Goal: Task Accomplishment & Management: Manage account settings

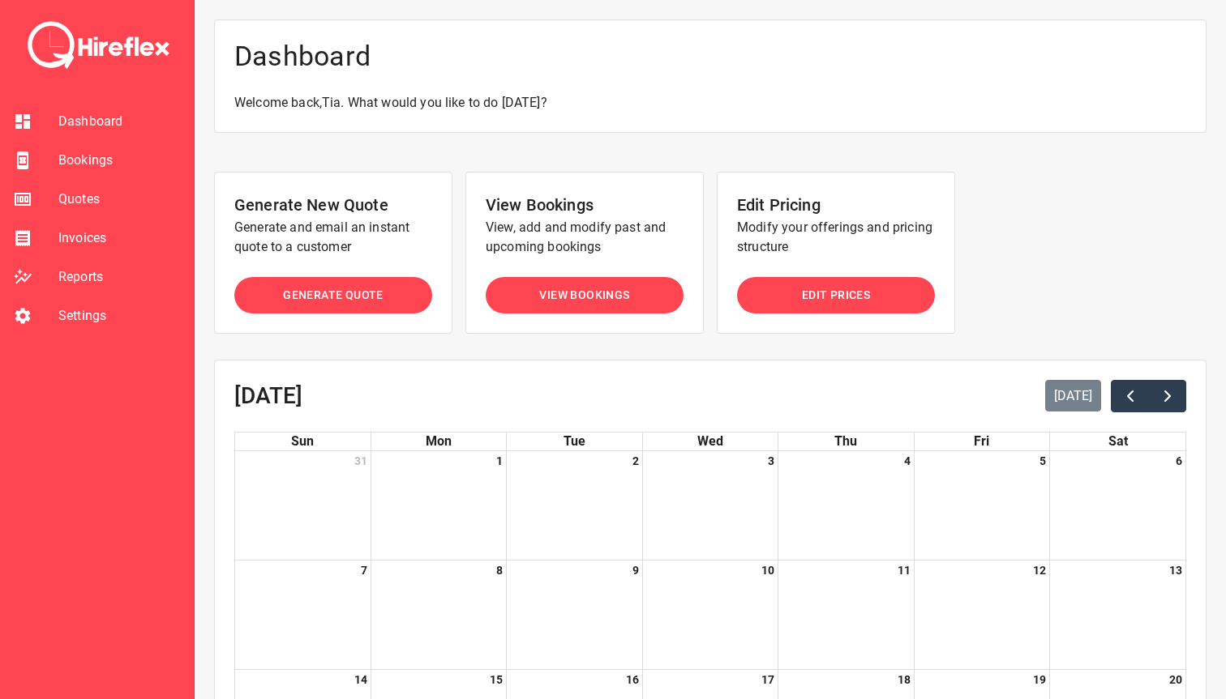
click at [105, 166] on span "Bookings" at bounding box center [119, 160] width 122 height 19
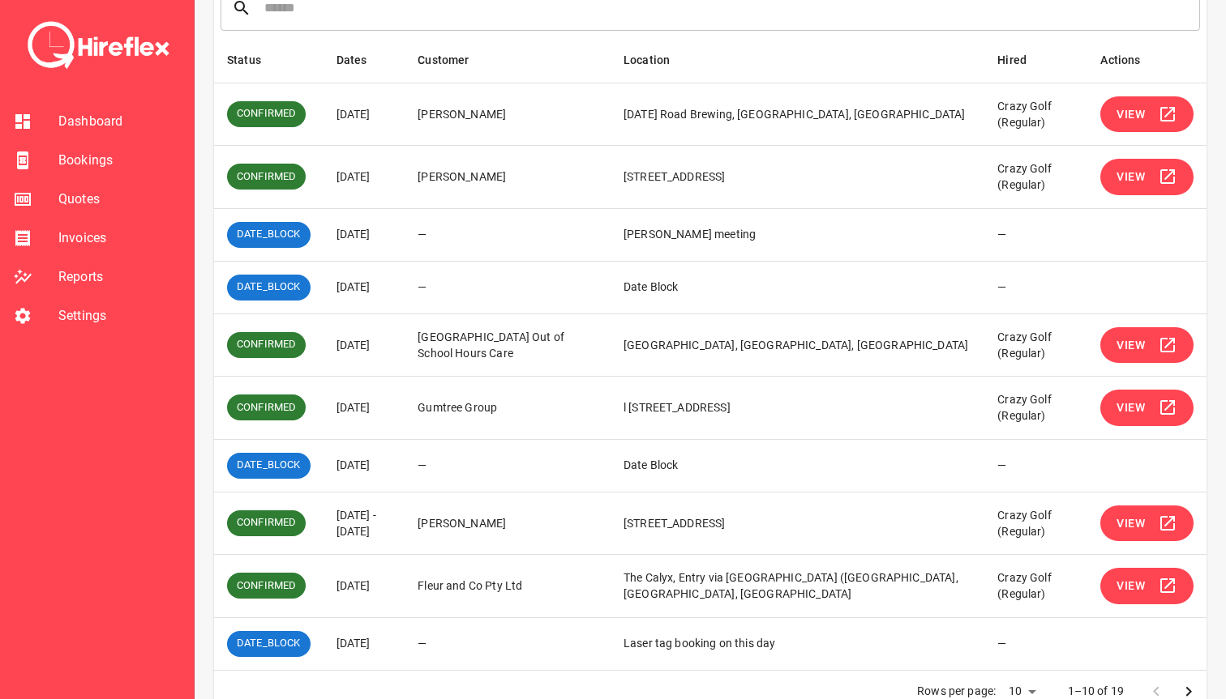
scroll to position [280, 0]
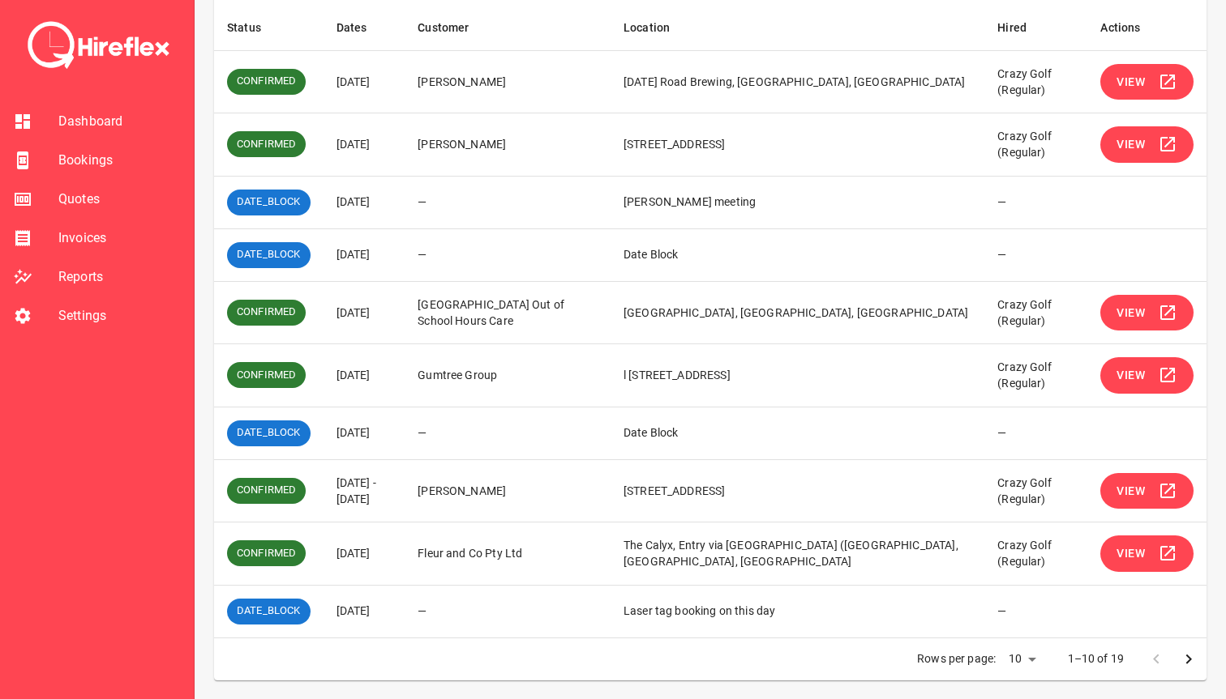
click at [1128, 489] on span "View" at bounding box center [1130, 491] width 28 height 20
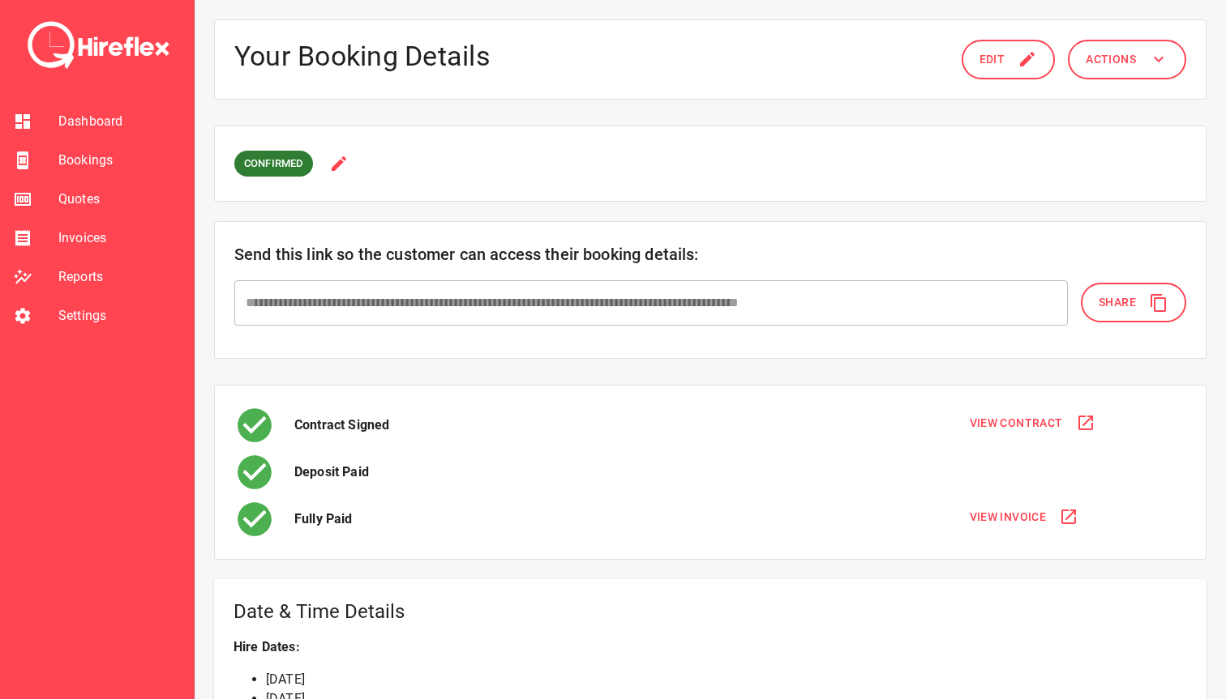
click at [994, 71] on button "Edit" at bounding box center [1008, 60] width 94 height 40
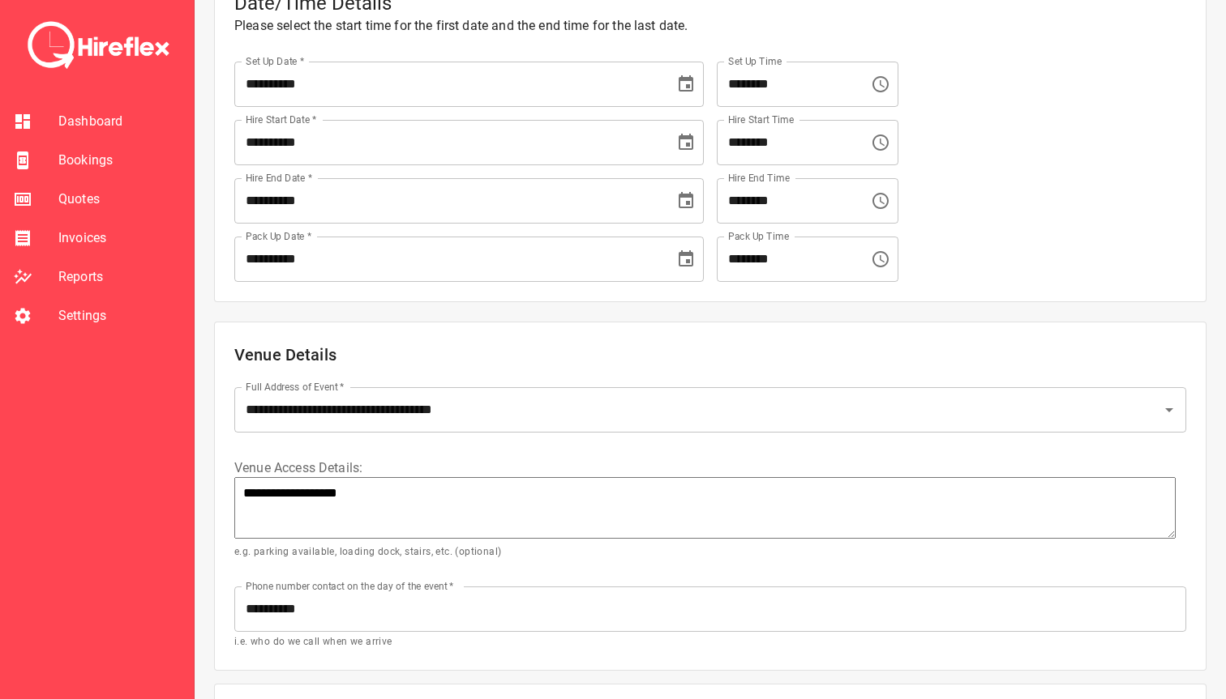
scroll to position [241, 0]
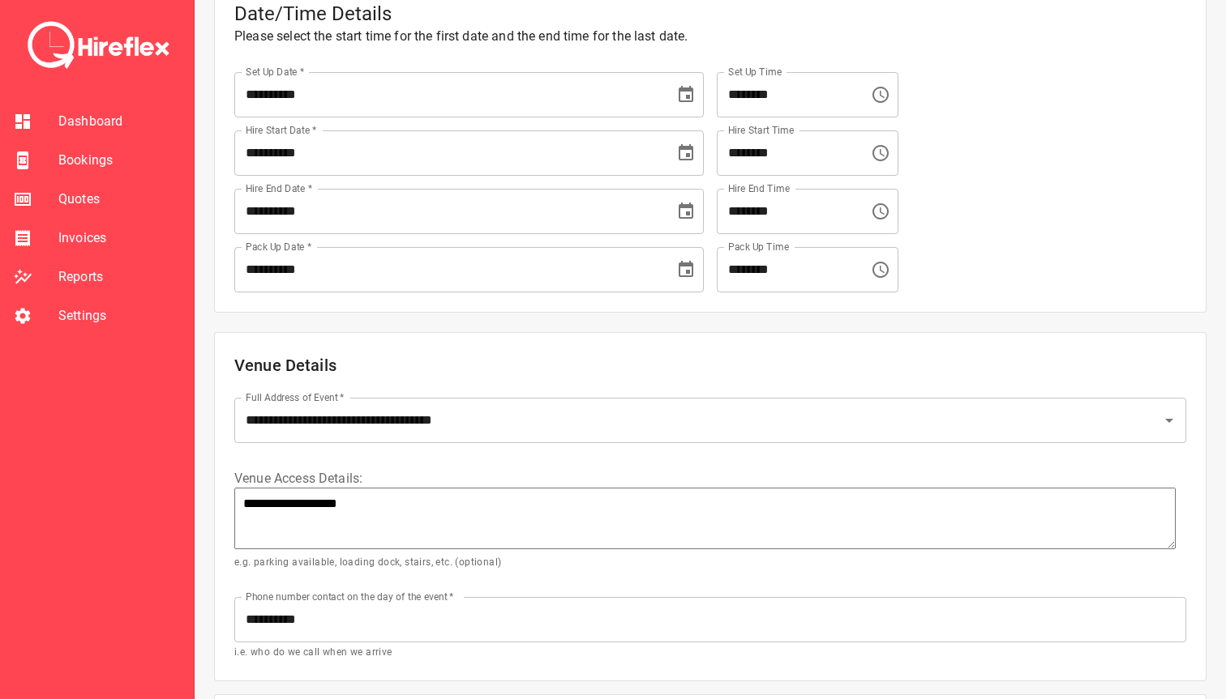
click at [799, 276] on input "********" at bounding box center [787, 269] width 141 height 45
click at [829, 275] on input "********" at bounding box center [787, 269] width 141 height 45
click at [885, 275] on icon "Choose time, selected time is 4:00 PM" at bounding box center [880, 269] width 19 height 19
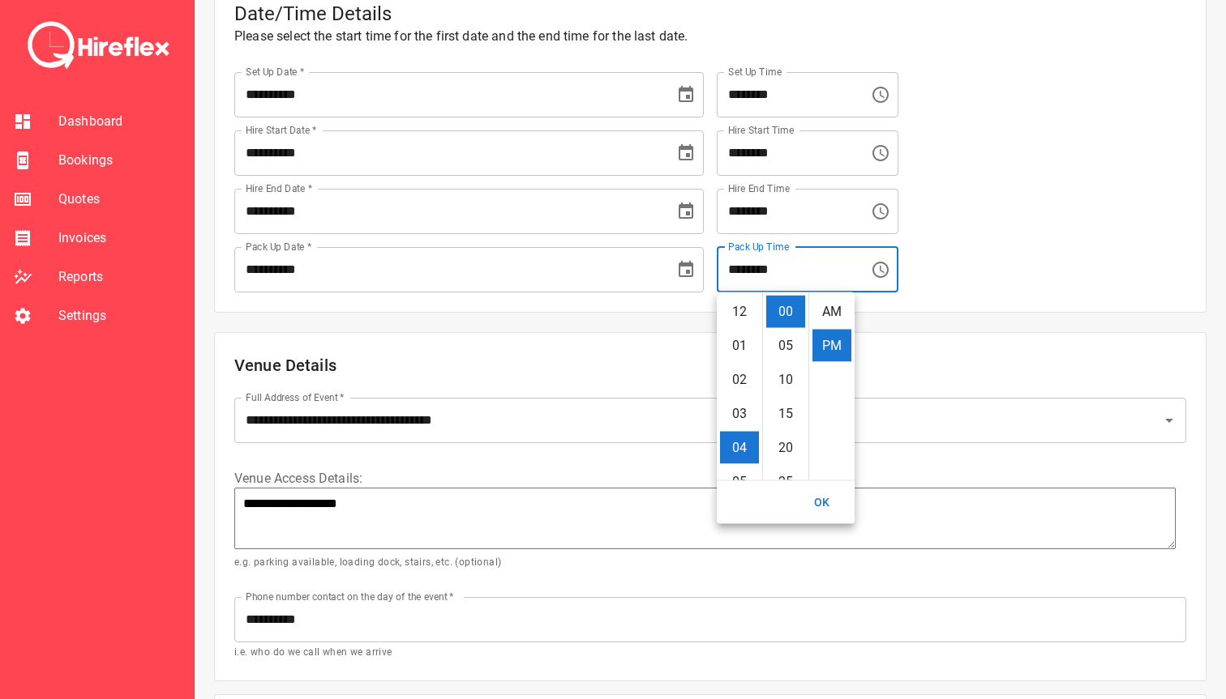
scroll to position [34, 0]
click at [734, 351] on li "05" at bounding box center [739, 346] width 39 height 32
type input "********"
type textarea "*"
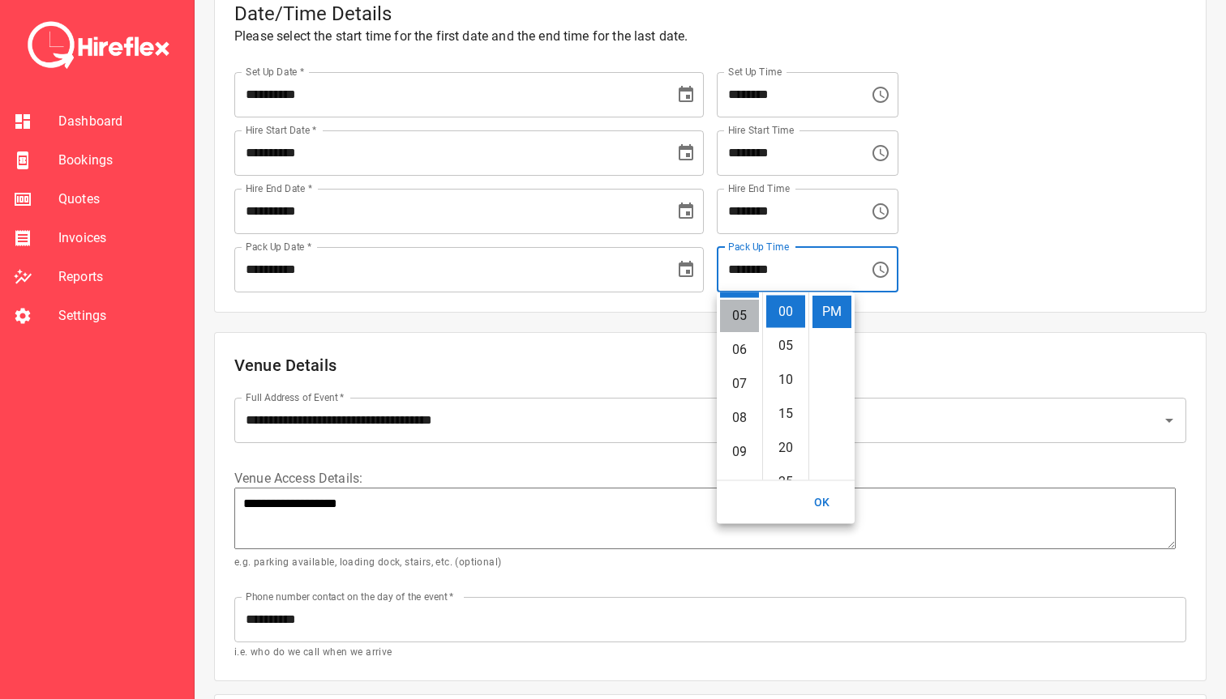
scroll to position [170, 0]
click at [820, 499] on button "OK" at bounding box center [822, 503] width 52 height 30
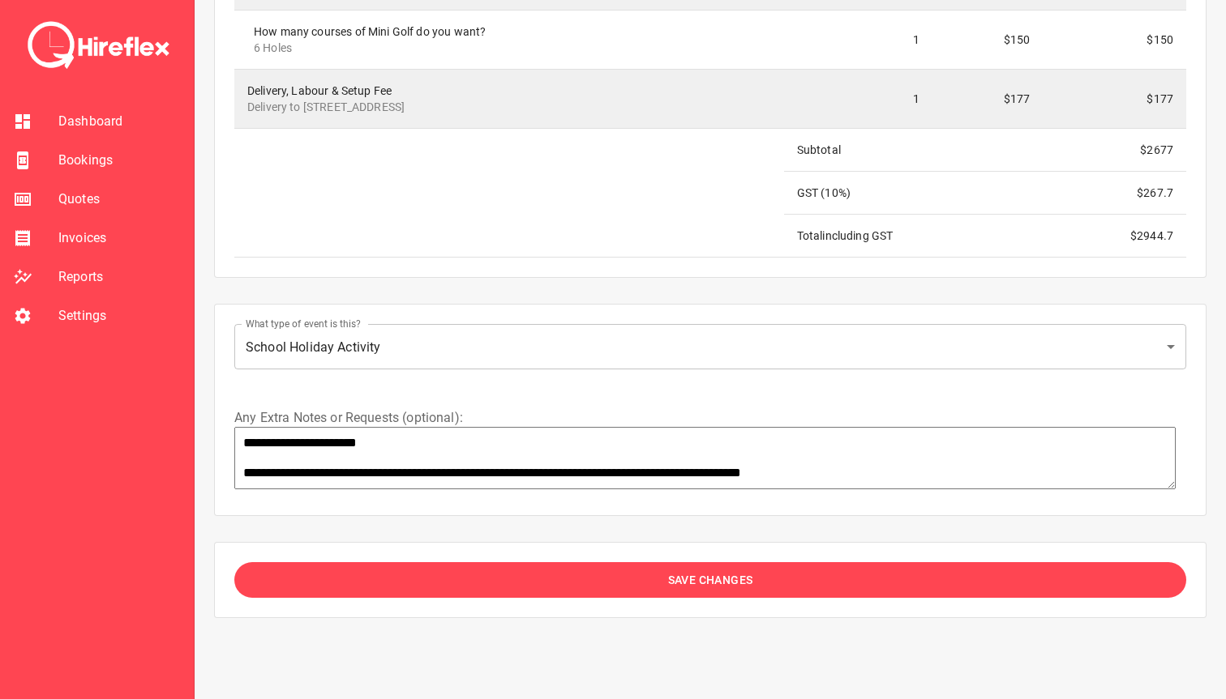
scroll to position [2785, 0]
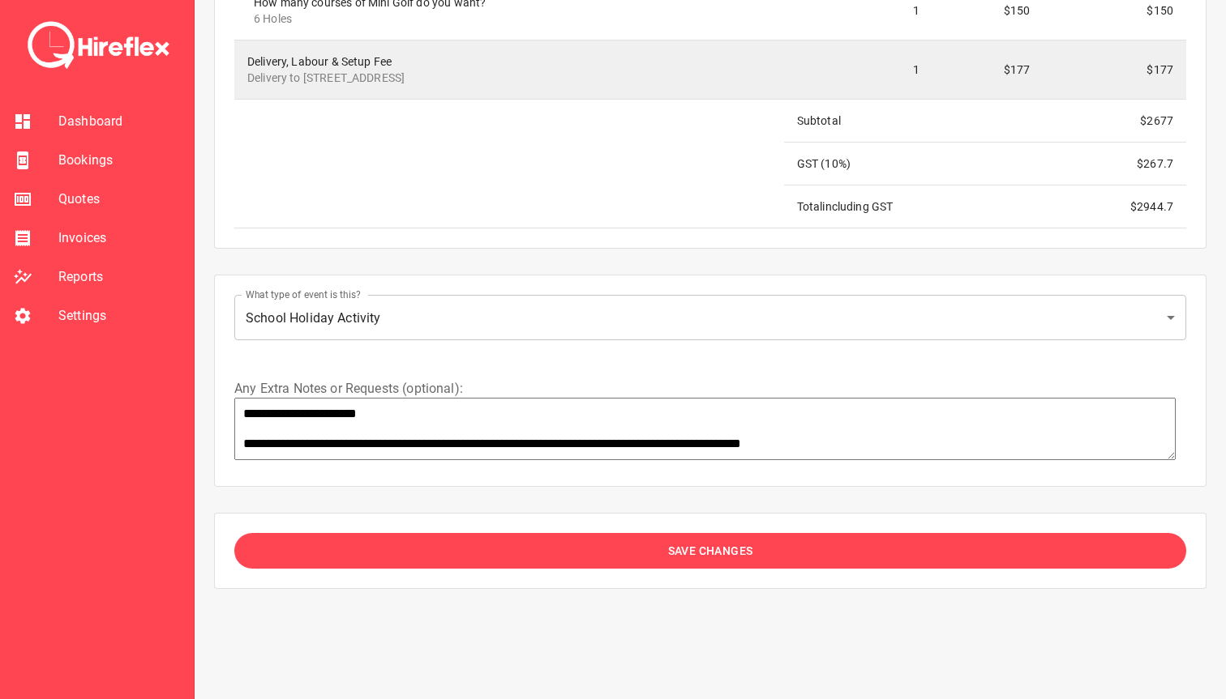
click at [698, 550] on span "Save Changes" at bounding box center [710, 551] width 85 height 20
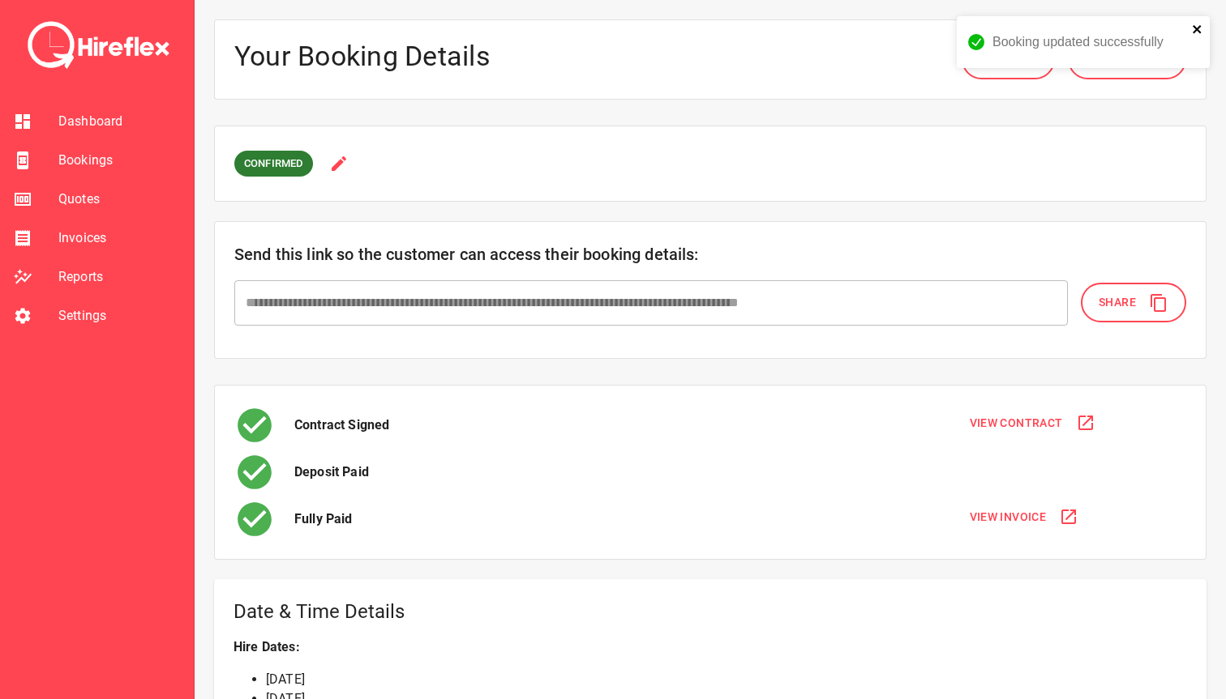
click at [1197, 28] on icon "close" at bounding box center [1196, 29] width 8 height 8
click at [1142, 58] on button "Actions" at bounding box center [1126, 60] width 118 height 40
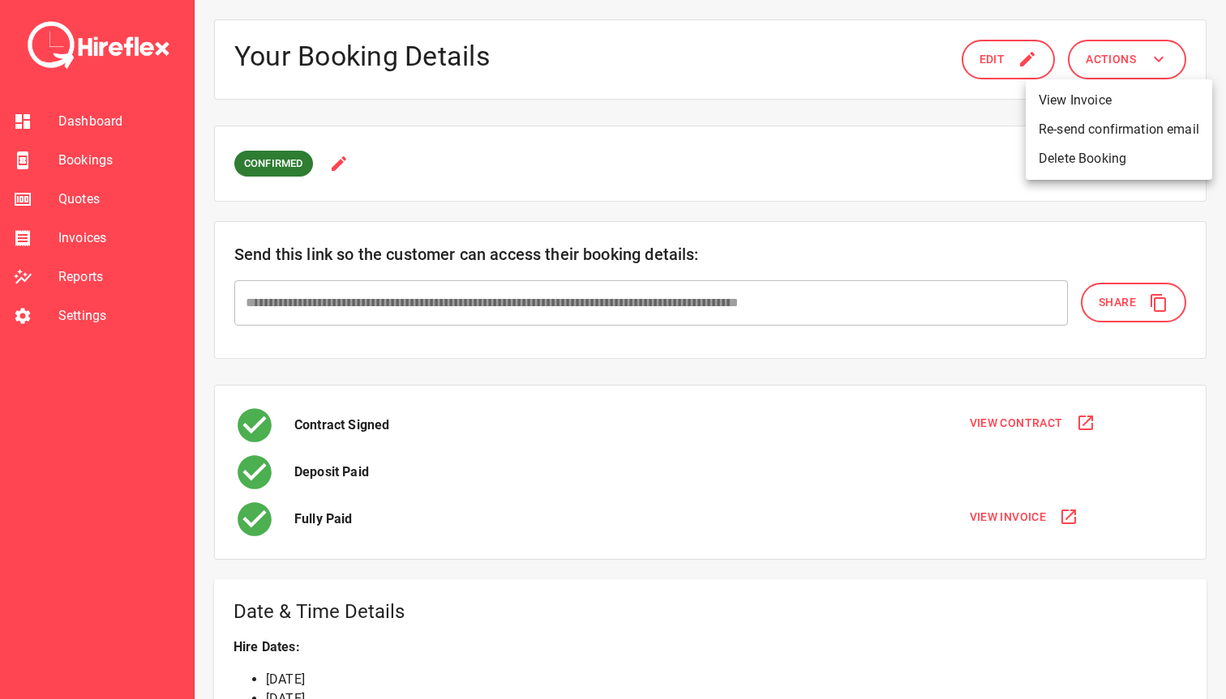
click at [786, 472] on div at bounding box center [613, 349] width 1226 height 699
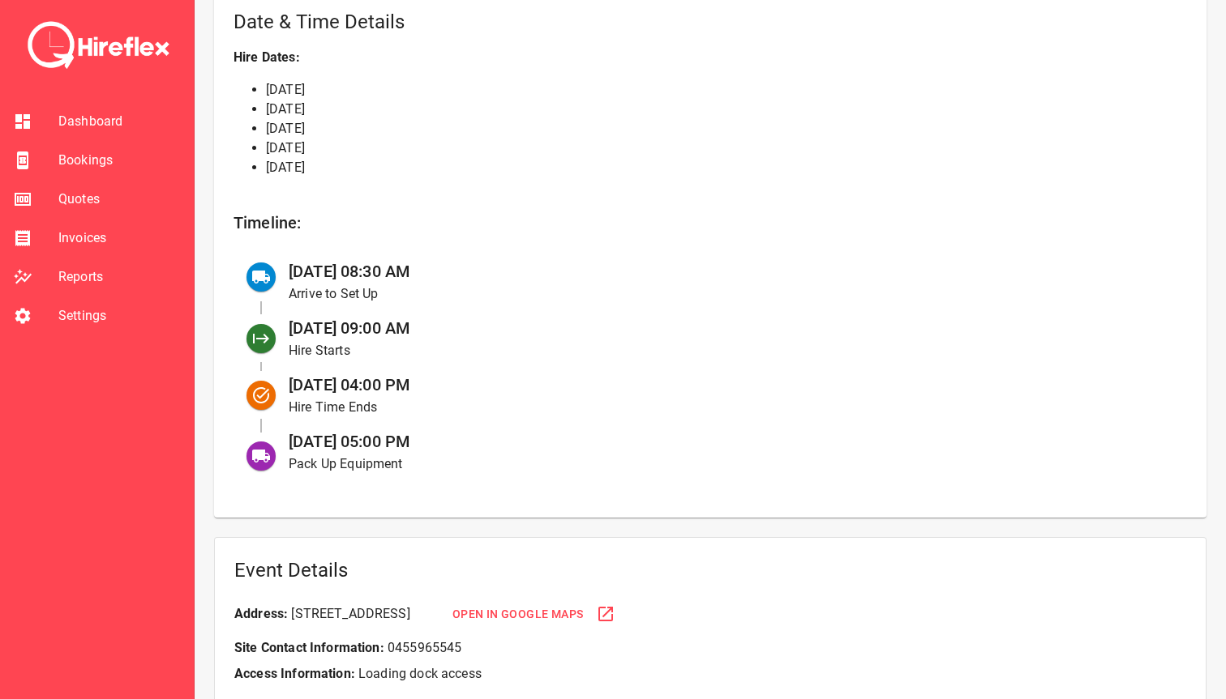
scroll to position [600, 0]
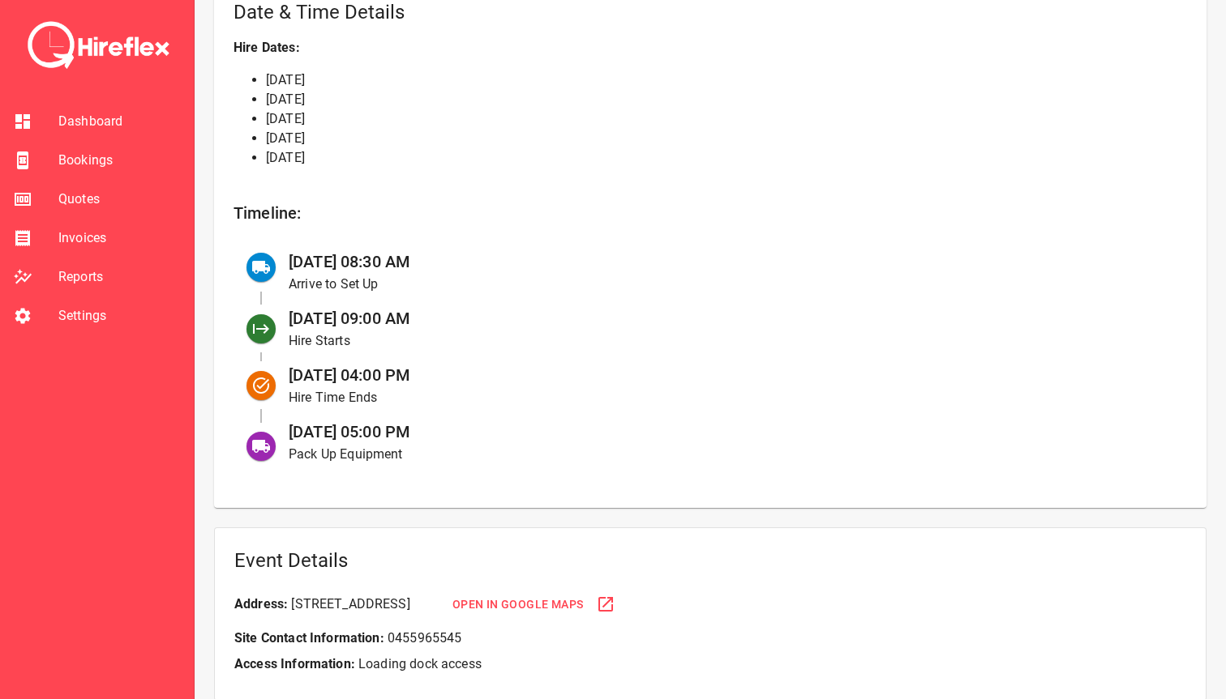
drag, startPoint x: 351, startPoint y: 425, endPoint x: 541, endPoint y: 425, distance: 189.7
click at [541, 425] on div "[DATE] 05:00 PM Pack Up Equipment" at bounding box center [725, 442] width 898 height 57
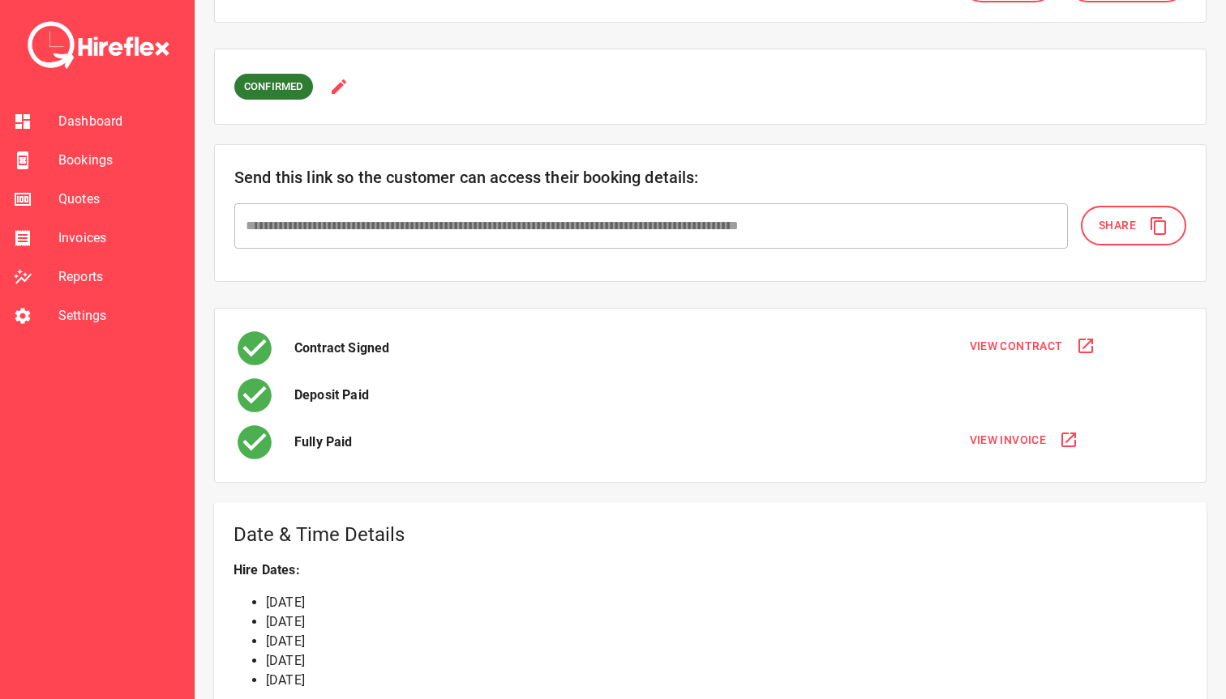
scroll to position [0, 0]
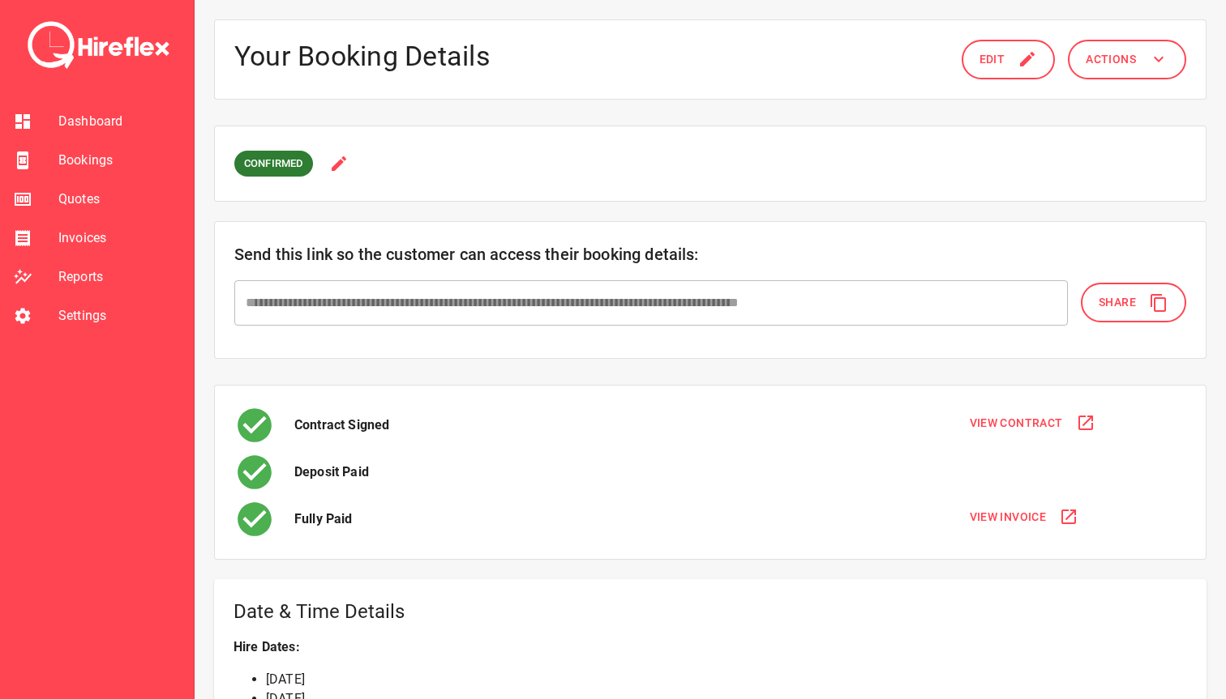
click at [1127, 52] on span "Actions" at bounding box center [1110, 59] width 50 height 20
click at [1094, 125] on li "Re-send confirmation email" at bounding box center [1118, 129] width 186 height 29
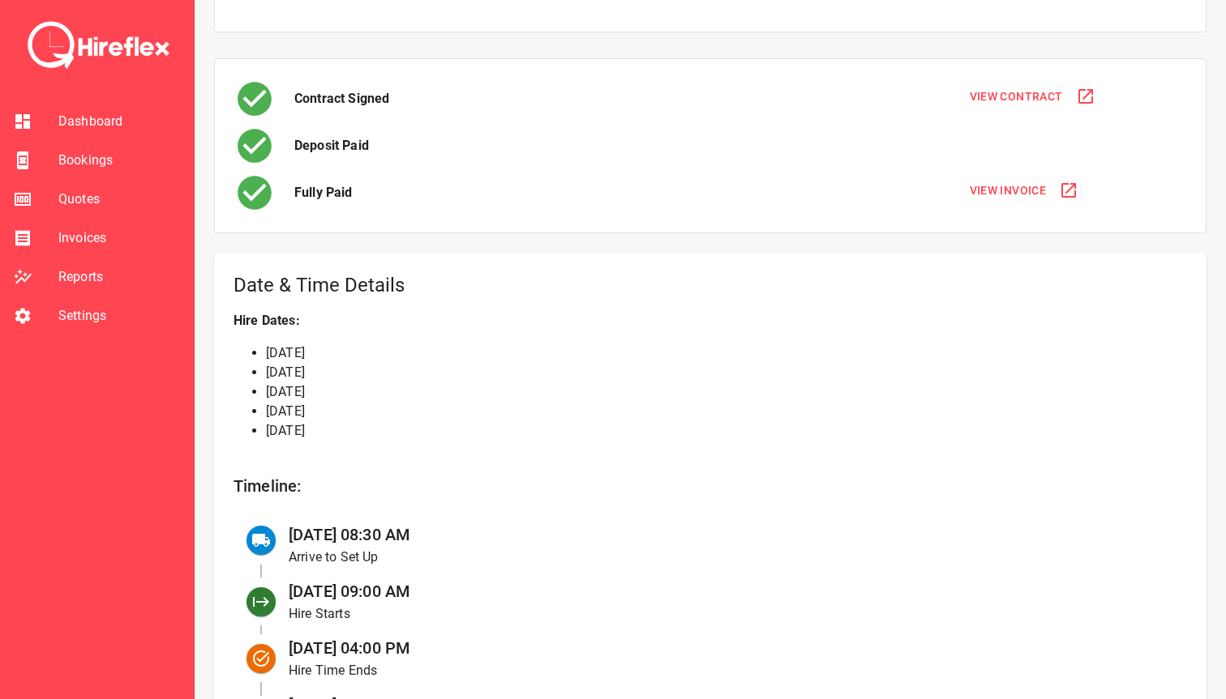
scroll to position [327, 0]
click at [130, 168] on span "Bookings" at bounding box center [119, 160] width 122 height 19
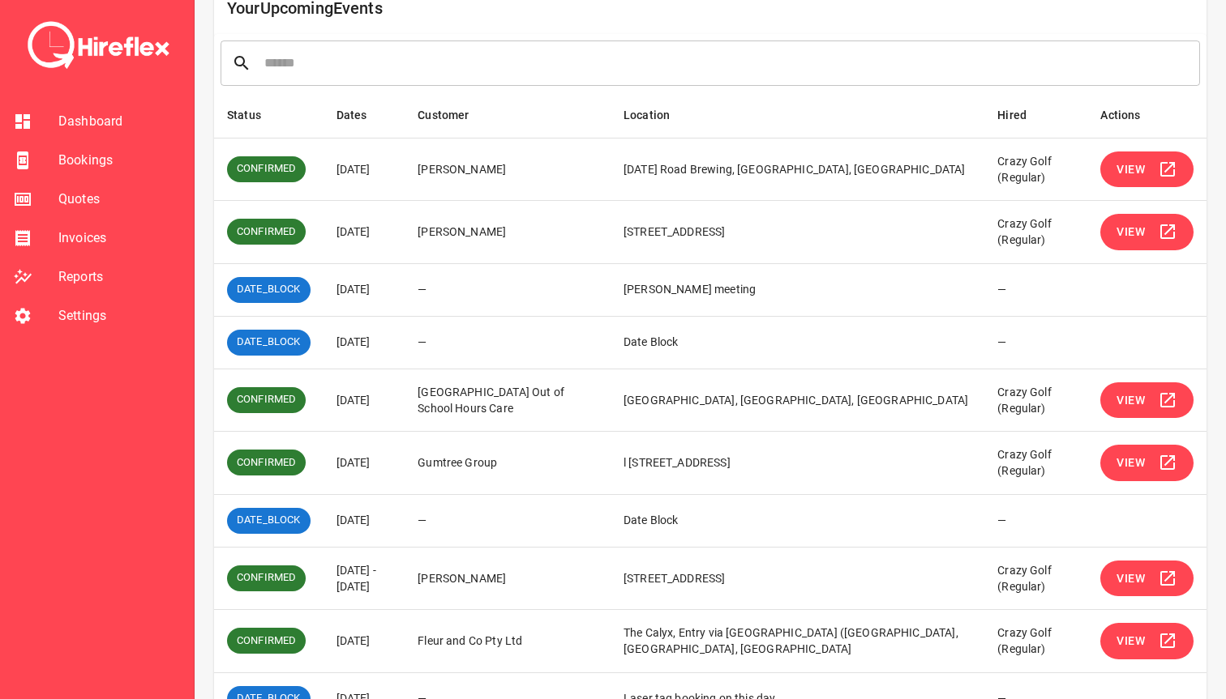
scroll to position [280, 0]
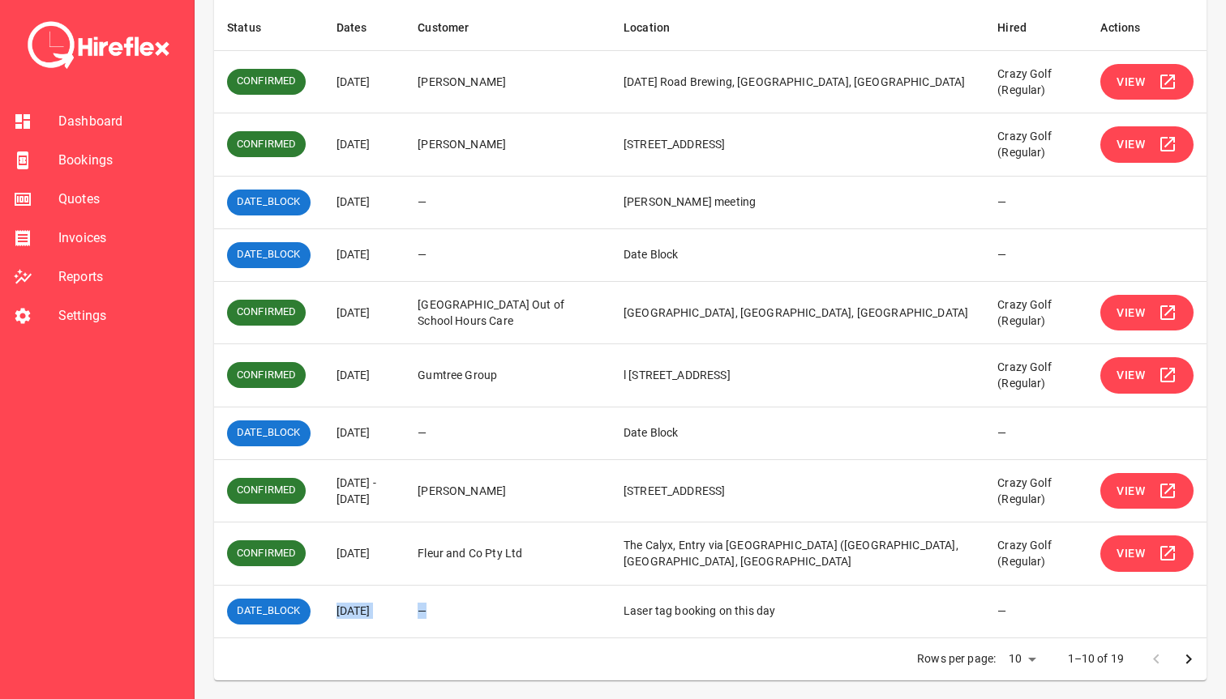
drag, startPoint x: 336, startPoint y: 615, endPoint x: 512, endPoint y: 615, distance: 175.9
click at [512, 615] on tr "DATE_BLOCK [DATE] — Laser tag booking on this day —" at bounding box center [710, 611] width 992 height 53
click at [512, 615] on td "—" at bounding box center [507, 611] width 206 height 53
click at [1187, 652] on icon "Go to next page" at bounding box center [1188, 659] width 19 height 19
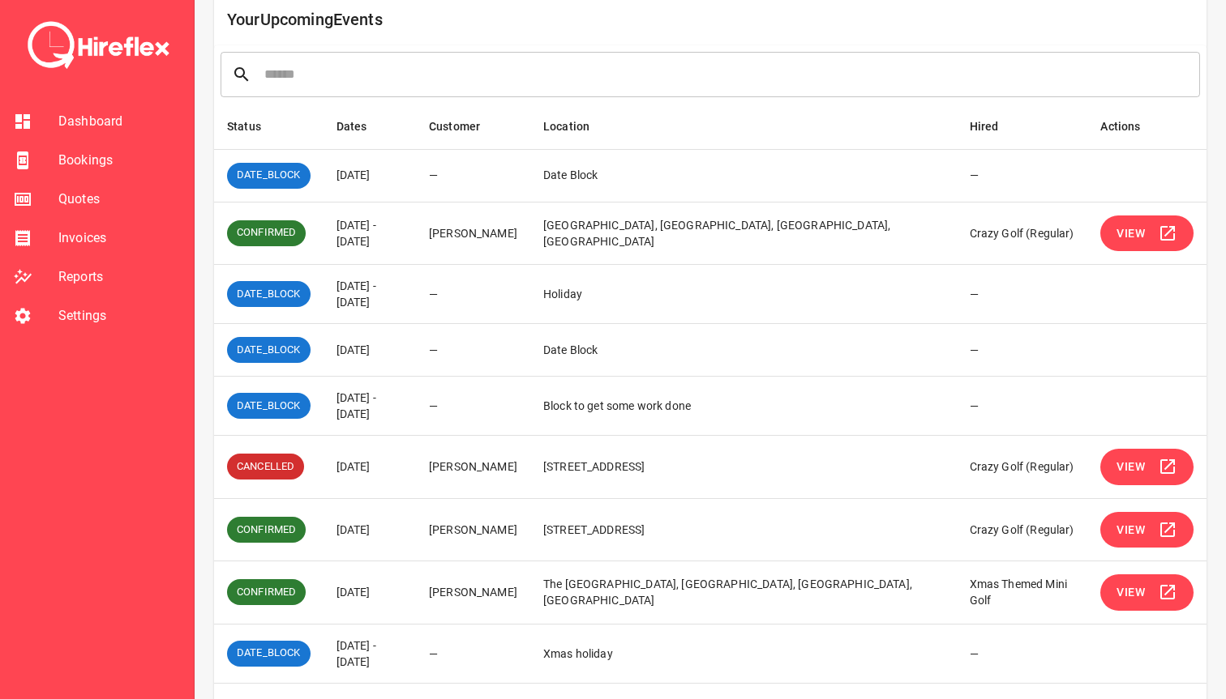
scroll to position [178, 0]
